Goal: Transaction & Acquisition: Purchase product/service

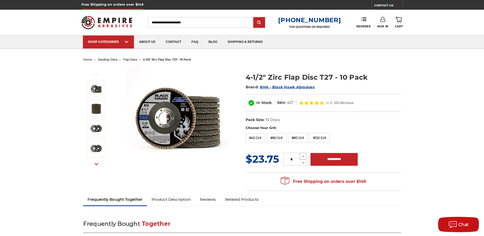
click at [303, 156] on use at bounding box center [304, 156] width 2 height 1
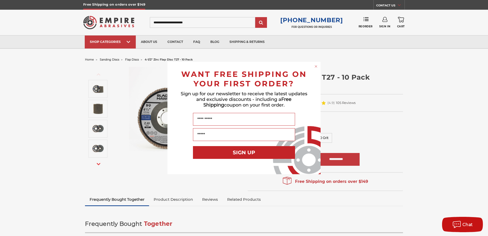
click at [303, 156] on div "SIGN UP" at bounding box center [244, 156] width 143 height 26
click at [316, 65] on circle "Close dialog" at bounding box center [316, 66] width 5 height 5
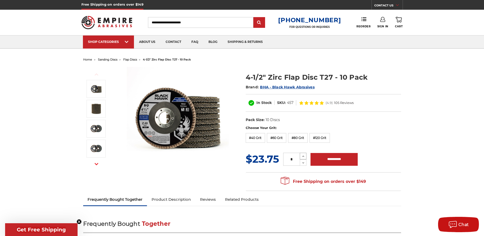
click at [304, 158] on icon at bounding box center [304, 156] width 4 height 5
type input "*"
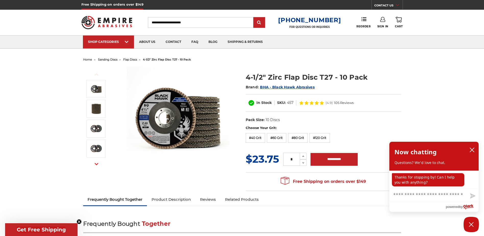
click at [221, 174] on div "Previous Next Brand:" at bounding box center [242, 128] width 325 height 130
drag, startPoint x: 290, startPoint y: 160, endPoint x: 295, endPoint y: 160, distance: 4.6
click at [295, 160] on input "*" at bounding box center [291, 159] width 17 height 13
